Goal: Transaction & Acquisition: Purchase product/service

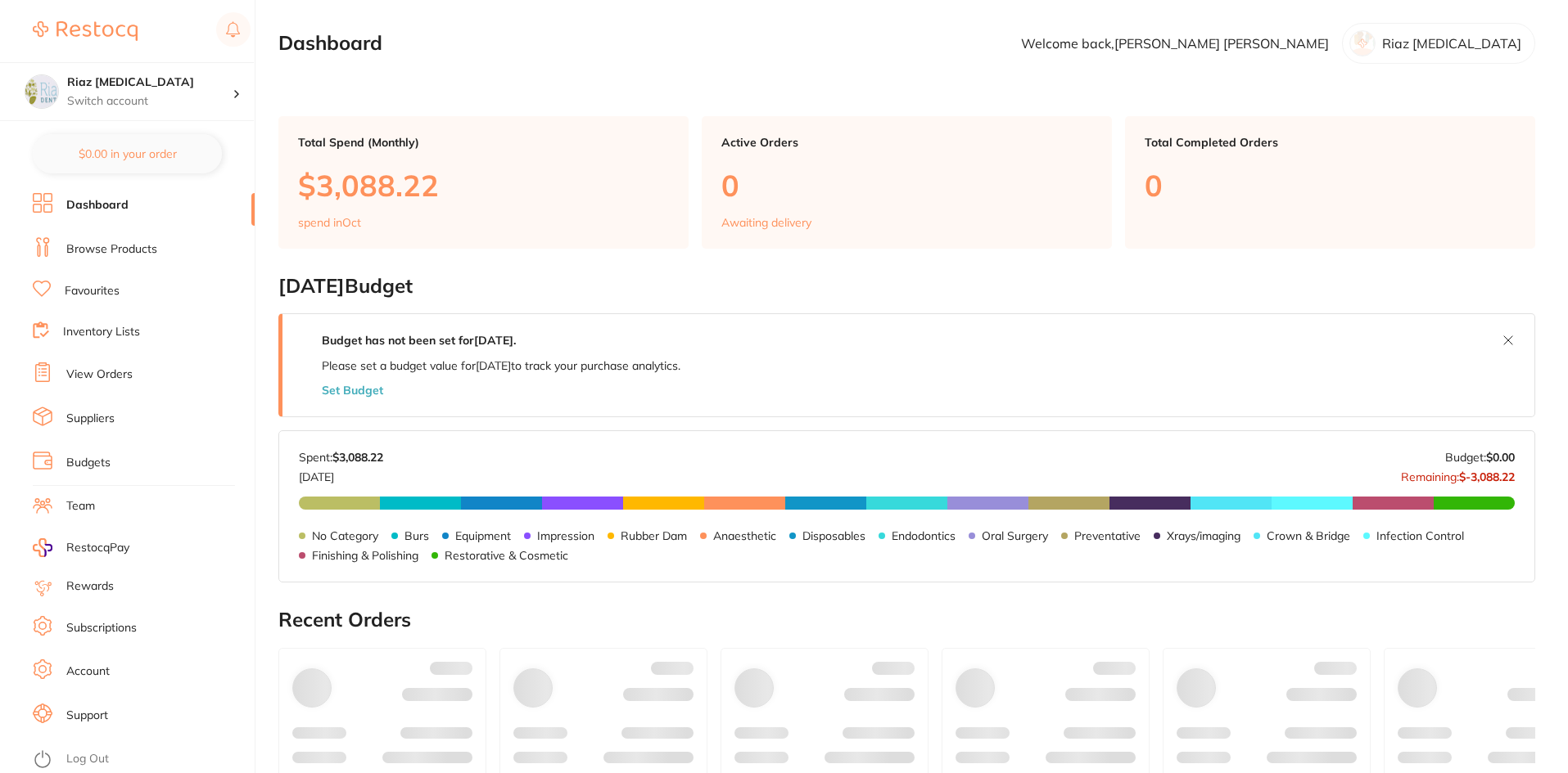
click at [128, 255] on link "Browse Products" at bounding box center [111, 249] width 91 height 16
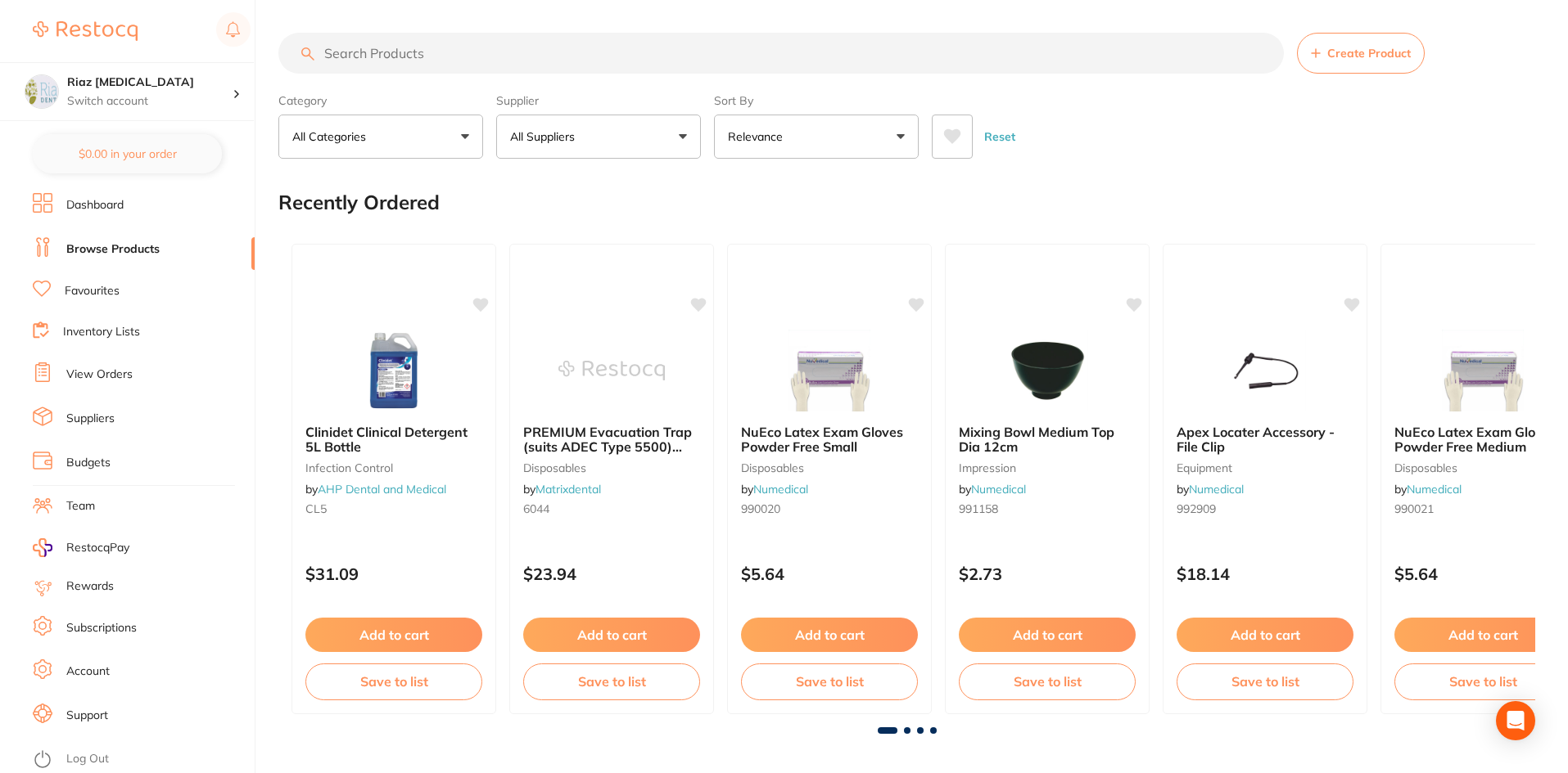
click at [554, 137] on p "All Suppliers" at bounding box center [545, 136] width 71 height 16
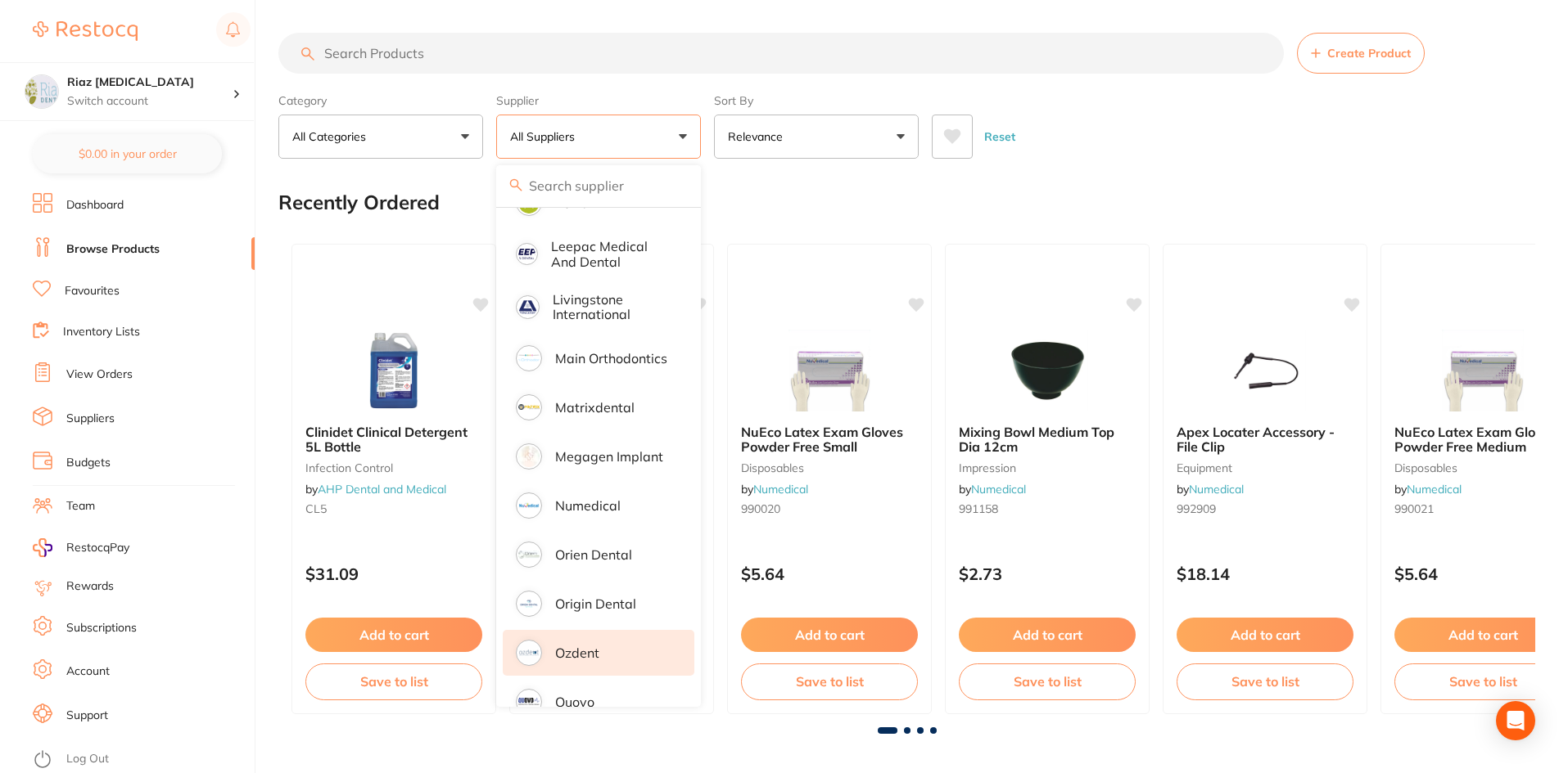
scroll to position [1146, 0]
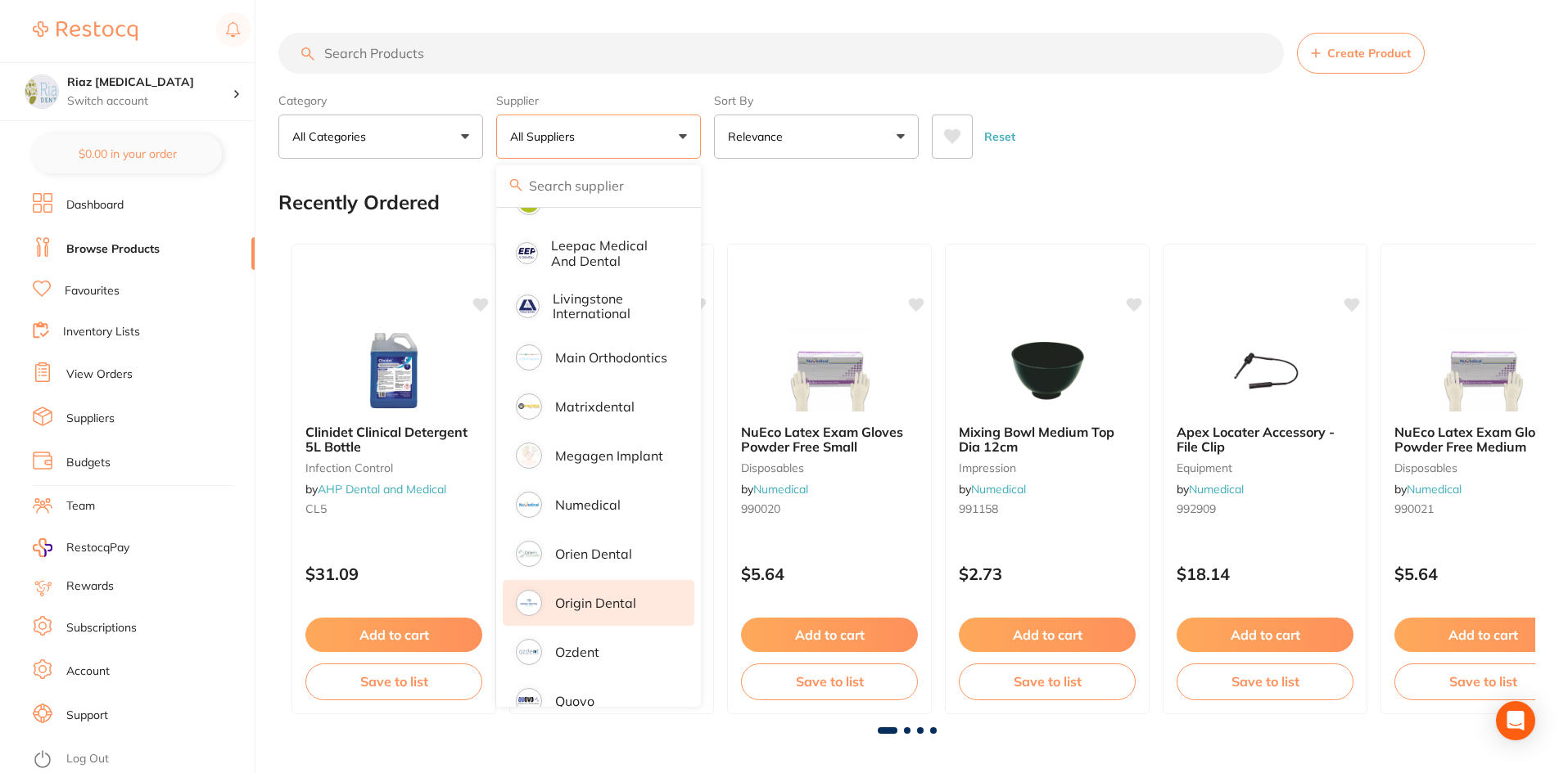
click at [590, 580] on li "Origin Dental" at bounding box center [598, 603] width 192 height 46
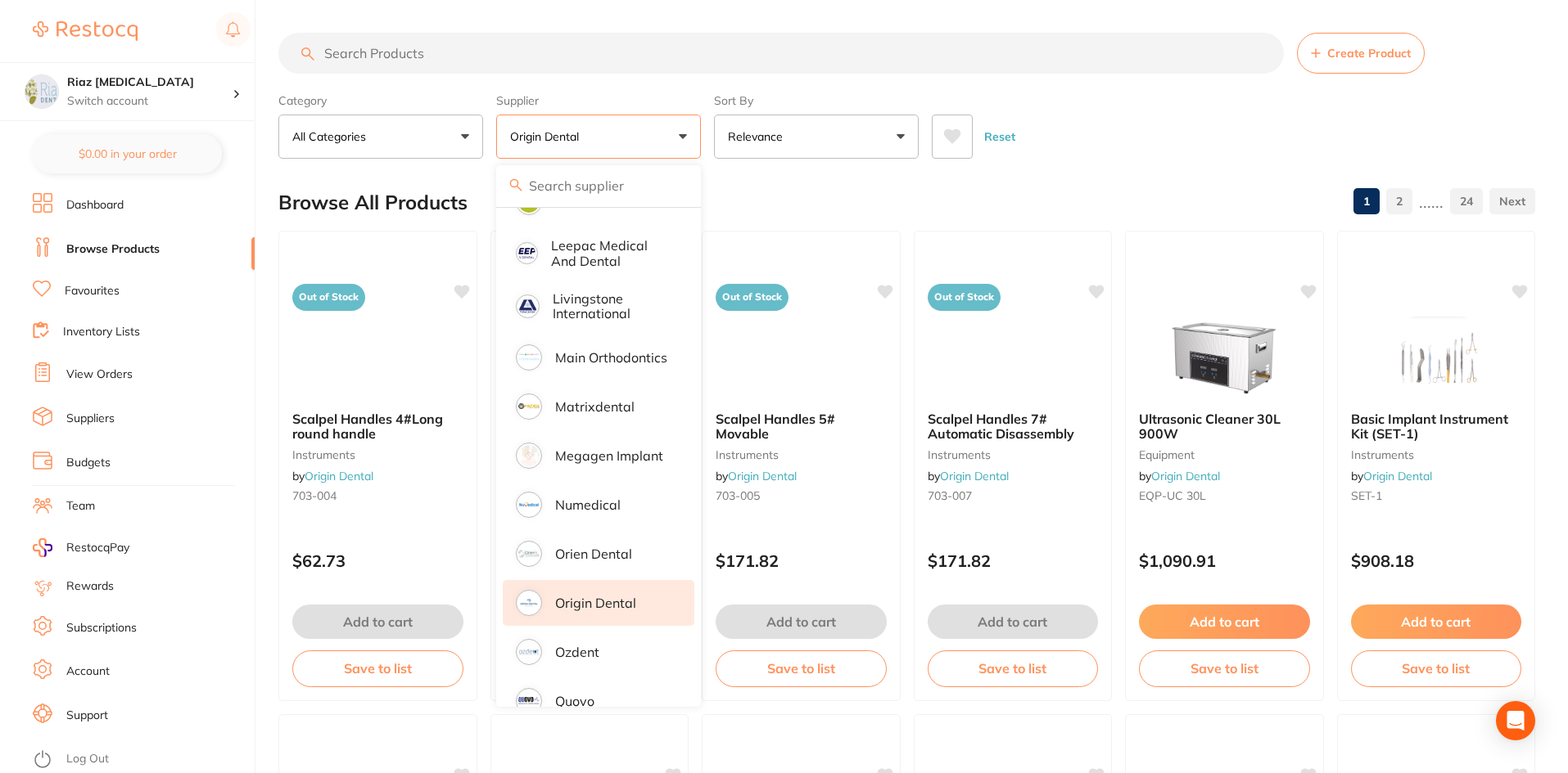
click at [442, 55] on input "search" at bounding box center [781, 53] width 1005 height 41
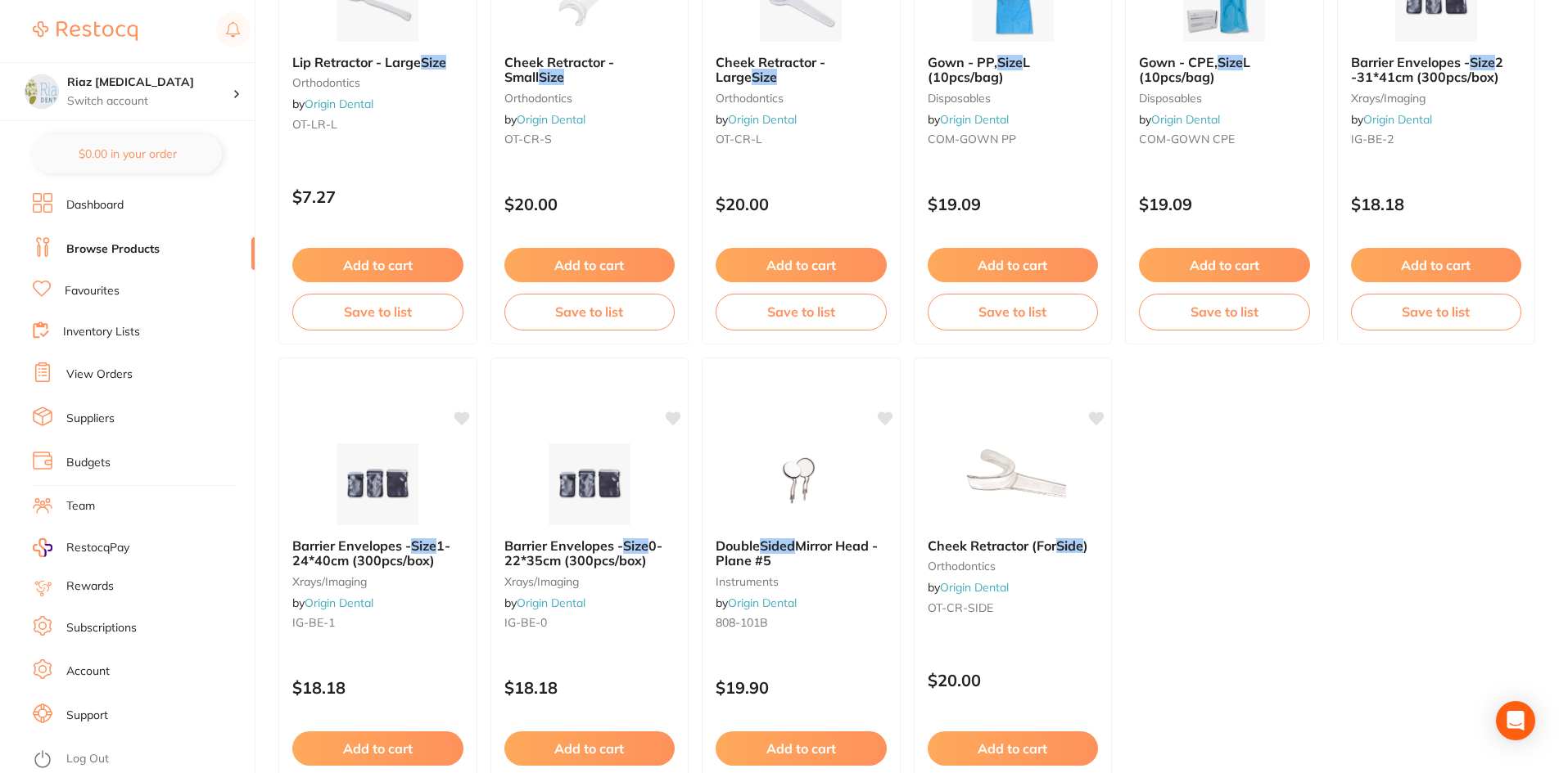
scroll to position [571, 0]
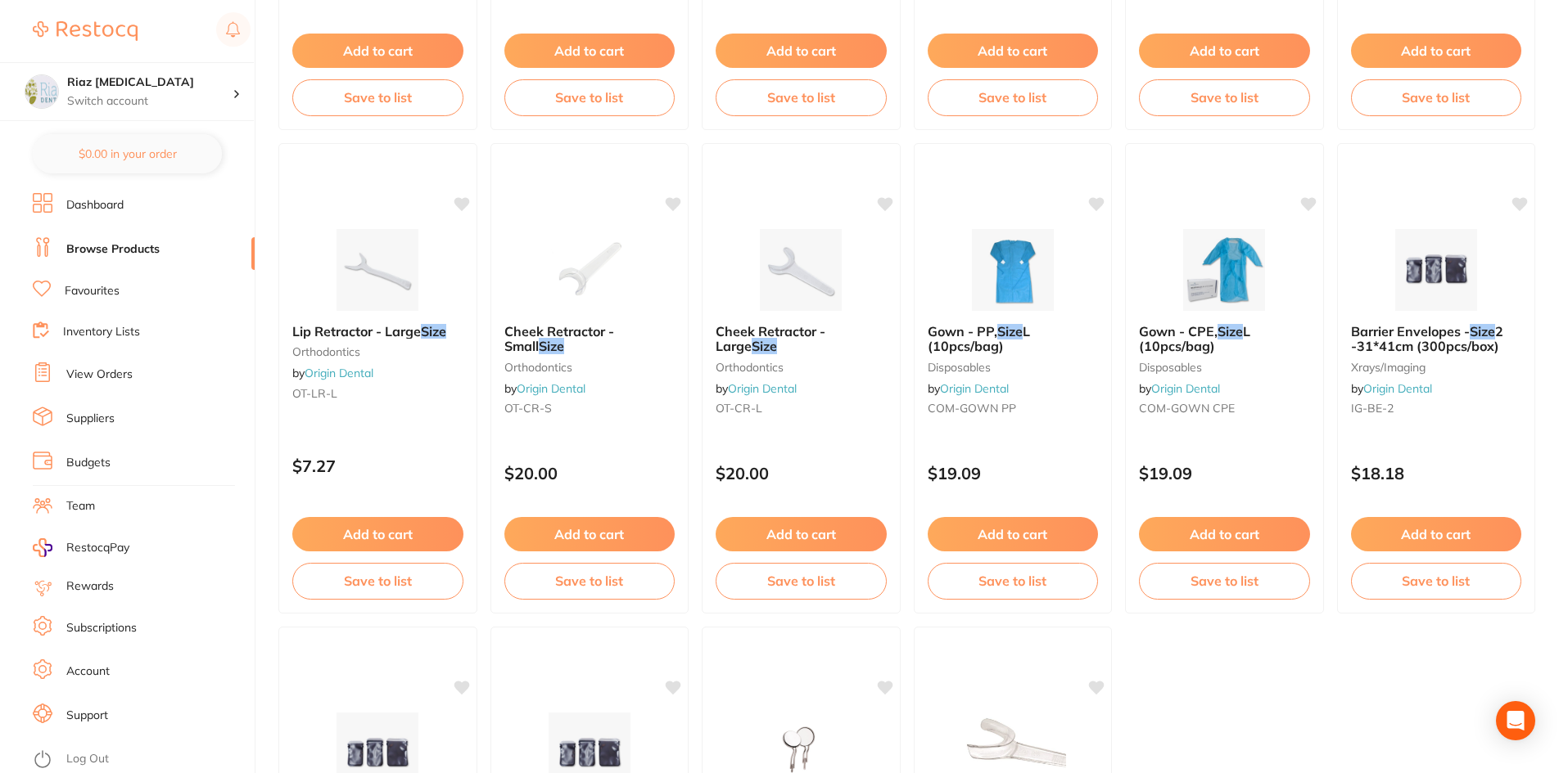
type input "size"
